Goal: Task Accomplishment & Management: Manage account settings

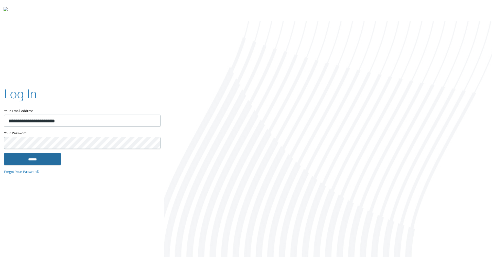
click at [32, 159] on input "******" at bounding box center [32, 159] width 57 height 12
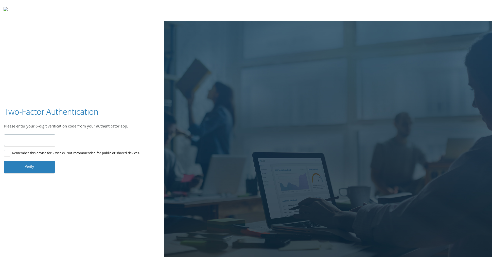
click at [46, 142] on input "number" at bounding box center [29, 140] width 51 height 12
type input "******"
click at [32, 167] on button "Verify" at bounding box center [29, 167] width 51 height 12
